Goal: Find specific page/section: Find specific page/section

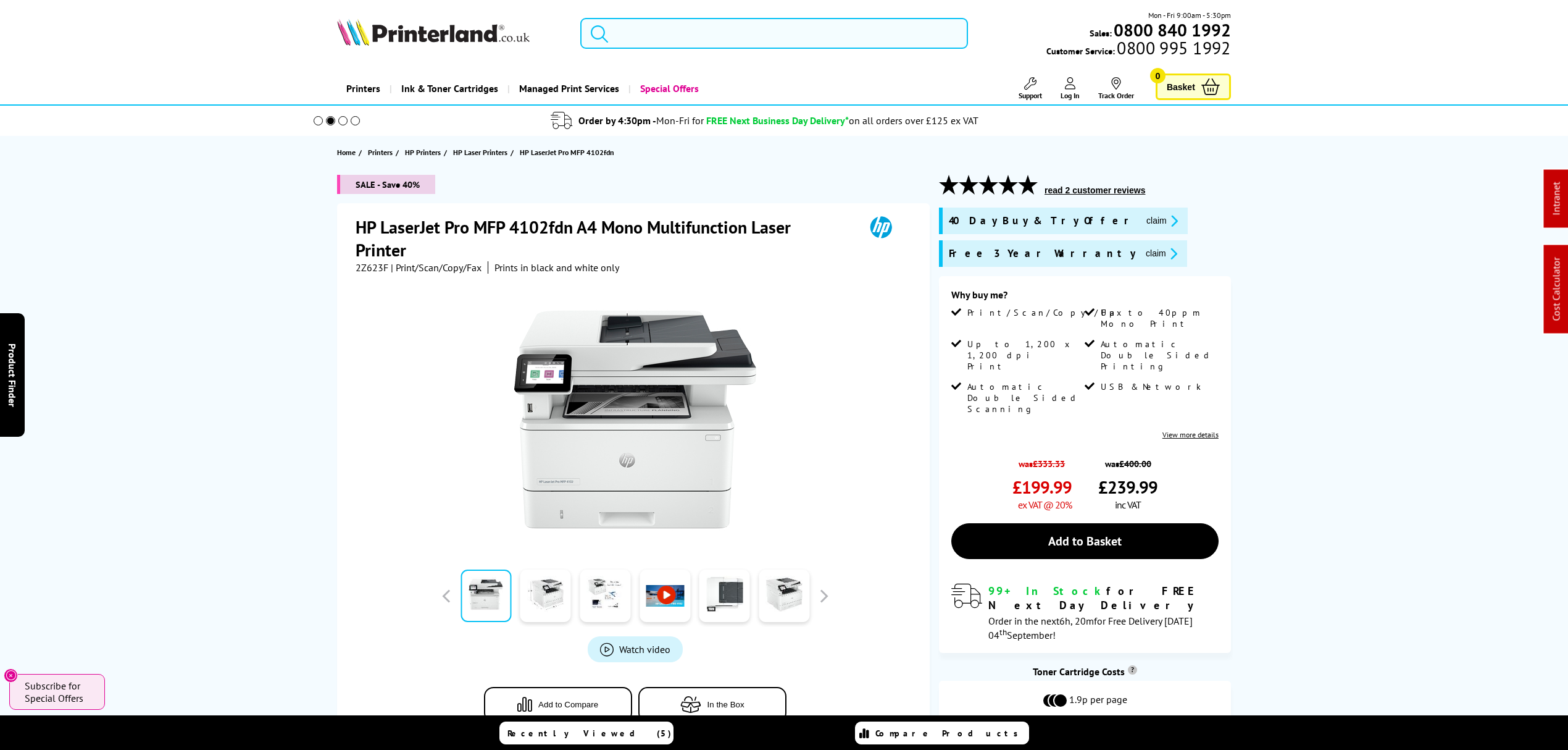
click at [783, 31] on input "search" at bounding box center [774, 33] width 388 height 31
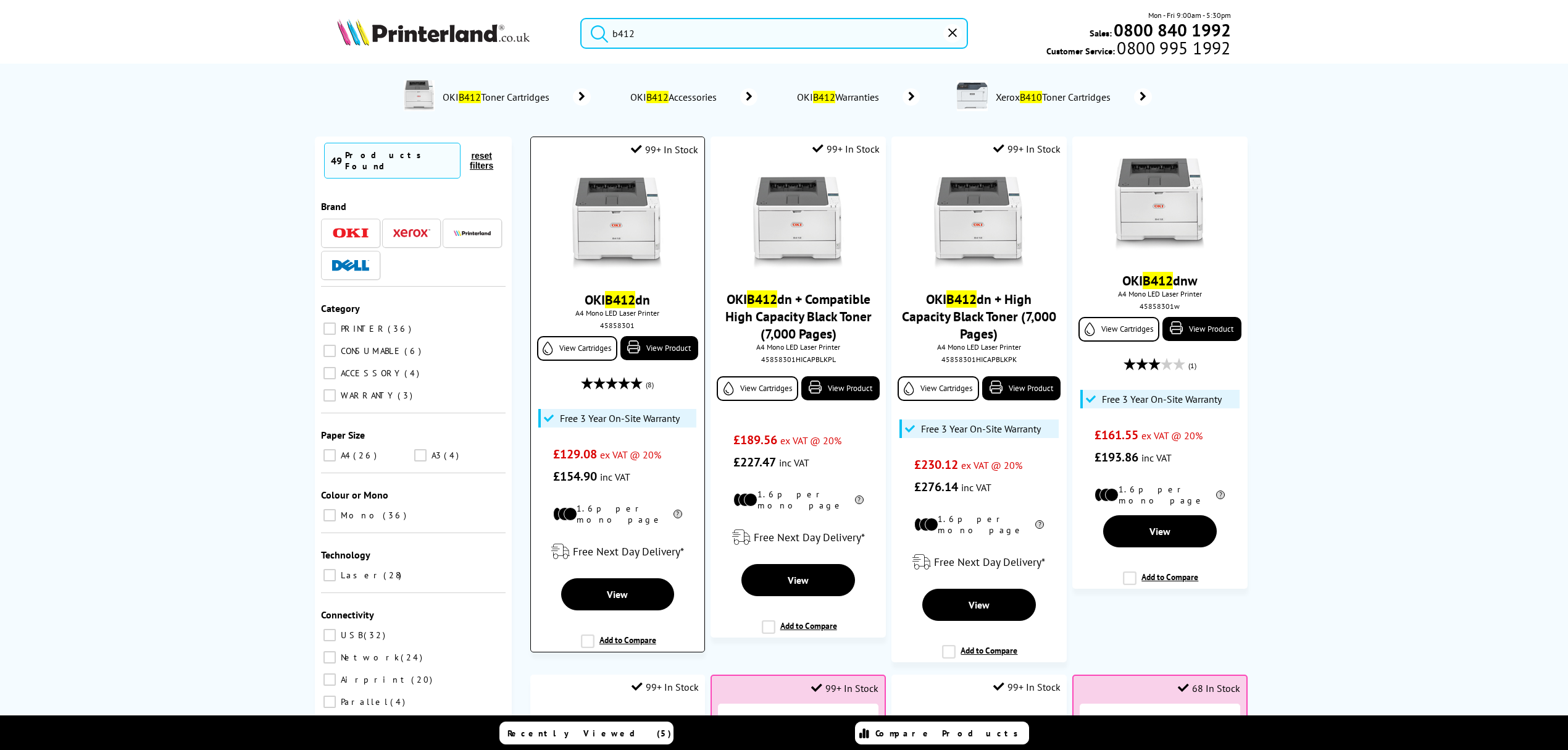
type input "b412"
click at [616, 227] on img at bounding box center [617, 224] width 93 height 93
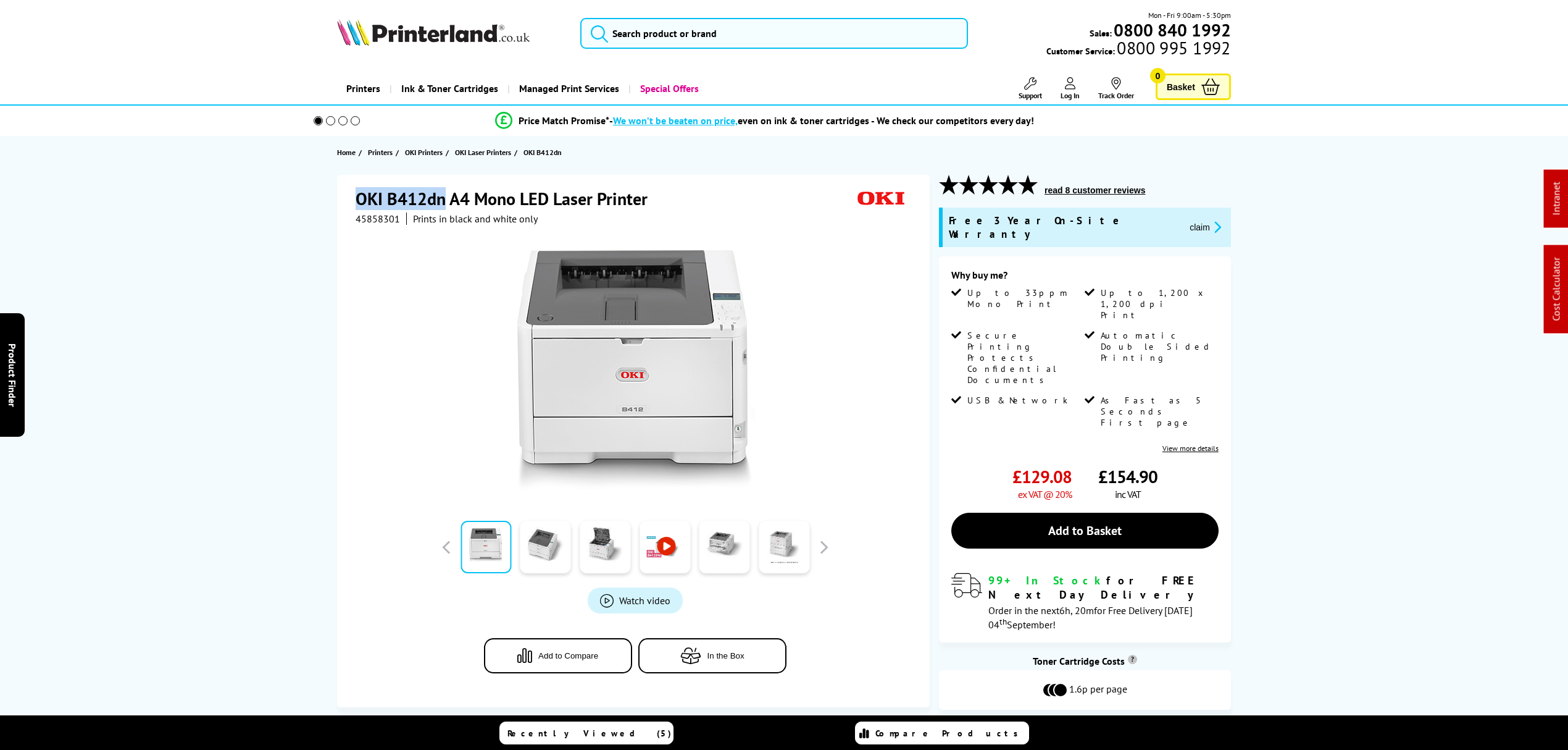
drag, startPoint x: 444, startPoint y: 198, endPoint x: 351, endPoint y: 198, distance: 93.0
click at [351, 198] on div "OKI B412dn A4 Mono LED Laser Printer 45858301 Prints in black and white only" at bounding box center [633, 441] width 593 height 532
copy h1 "OKI B412dn"
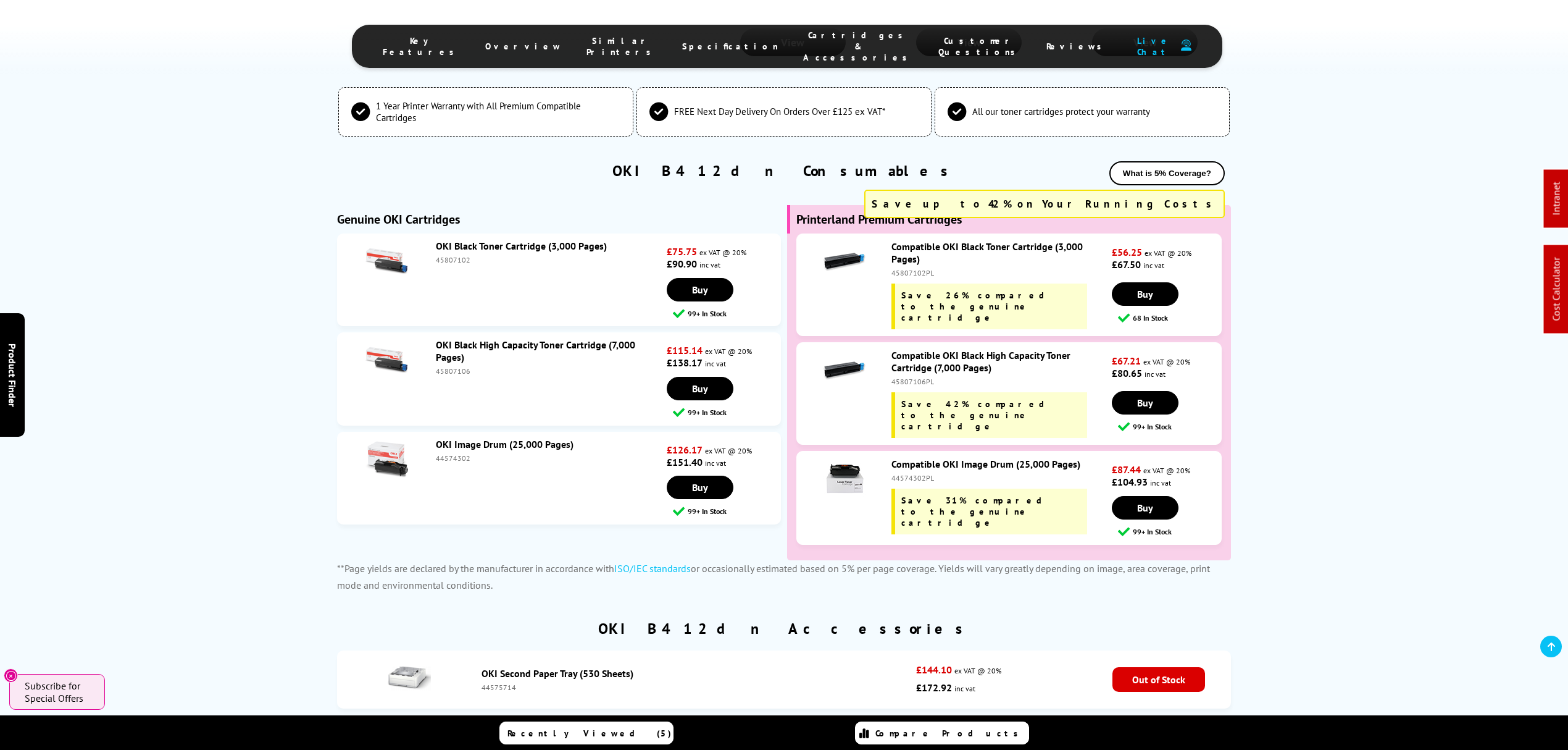
scroll to position [3293, 0]
